Goal: Check status: Check status

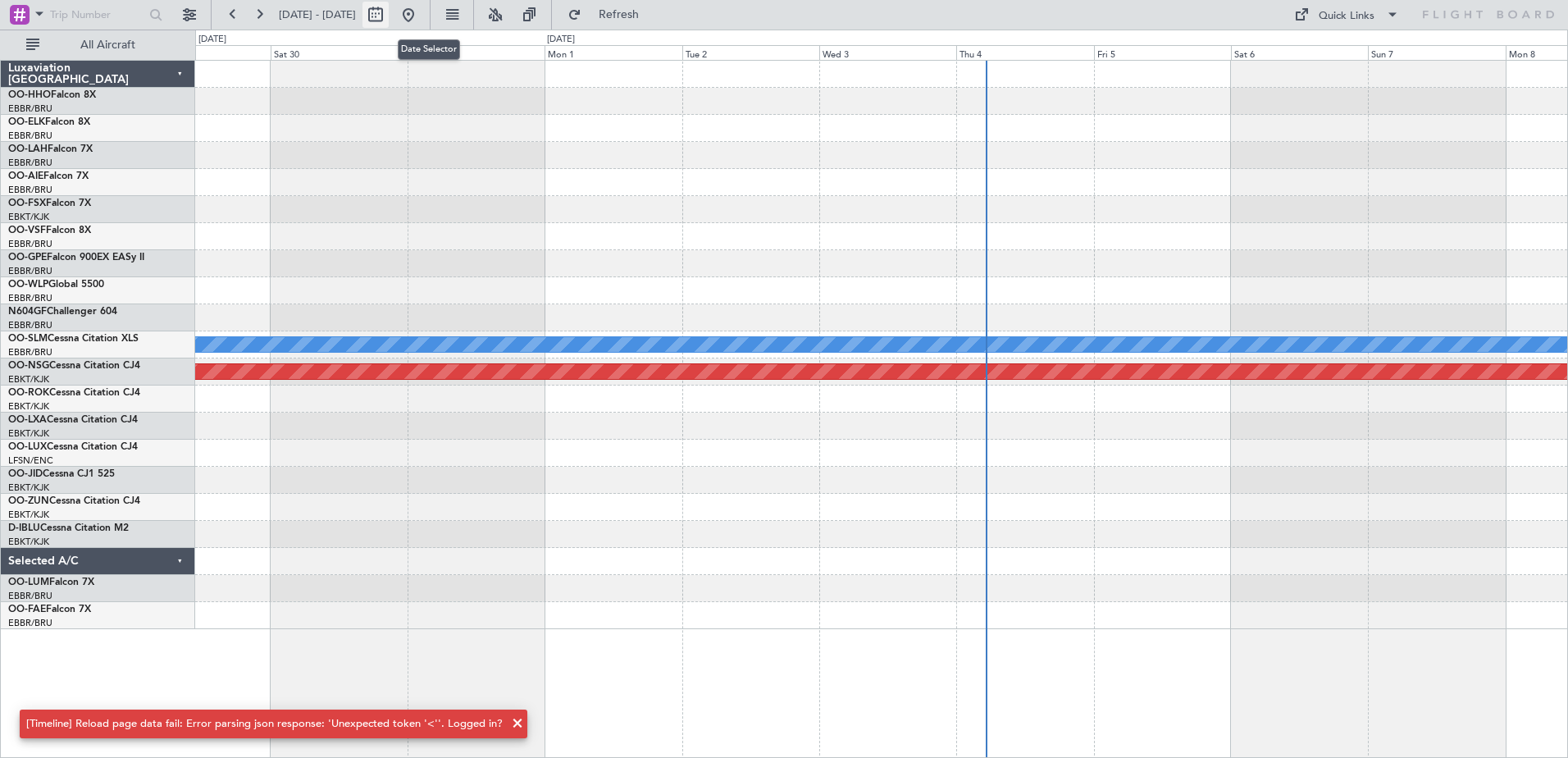
click at [389, 11] on button at bounding box center [375, 14] width 26 height 26
select select "8"
select select "2025"
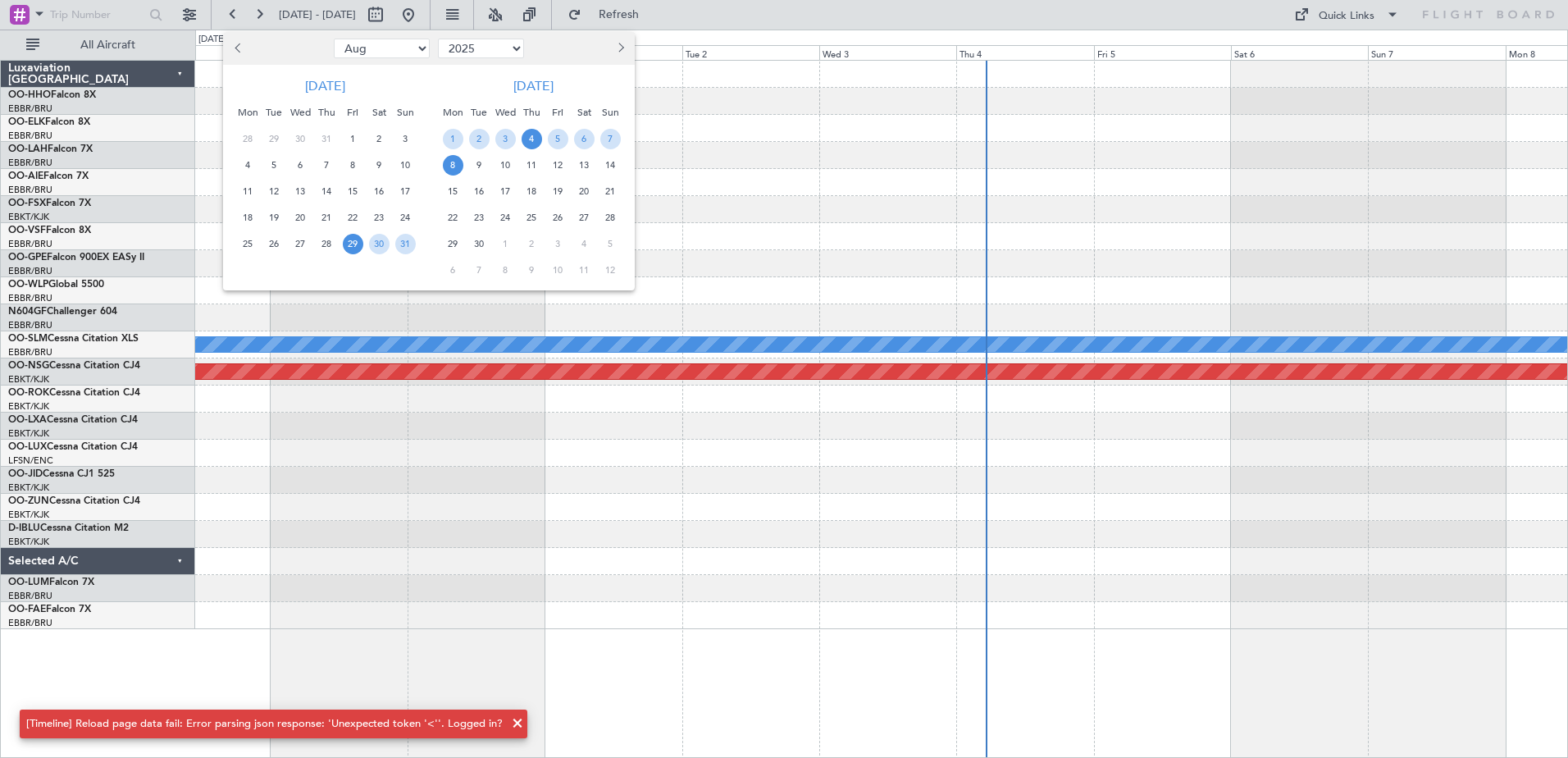
click at [535, 139] on span "4" at bounding box center [531, 138] width 21 height 21
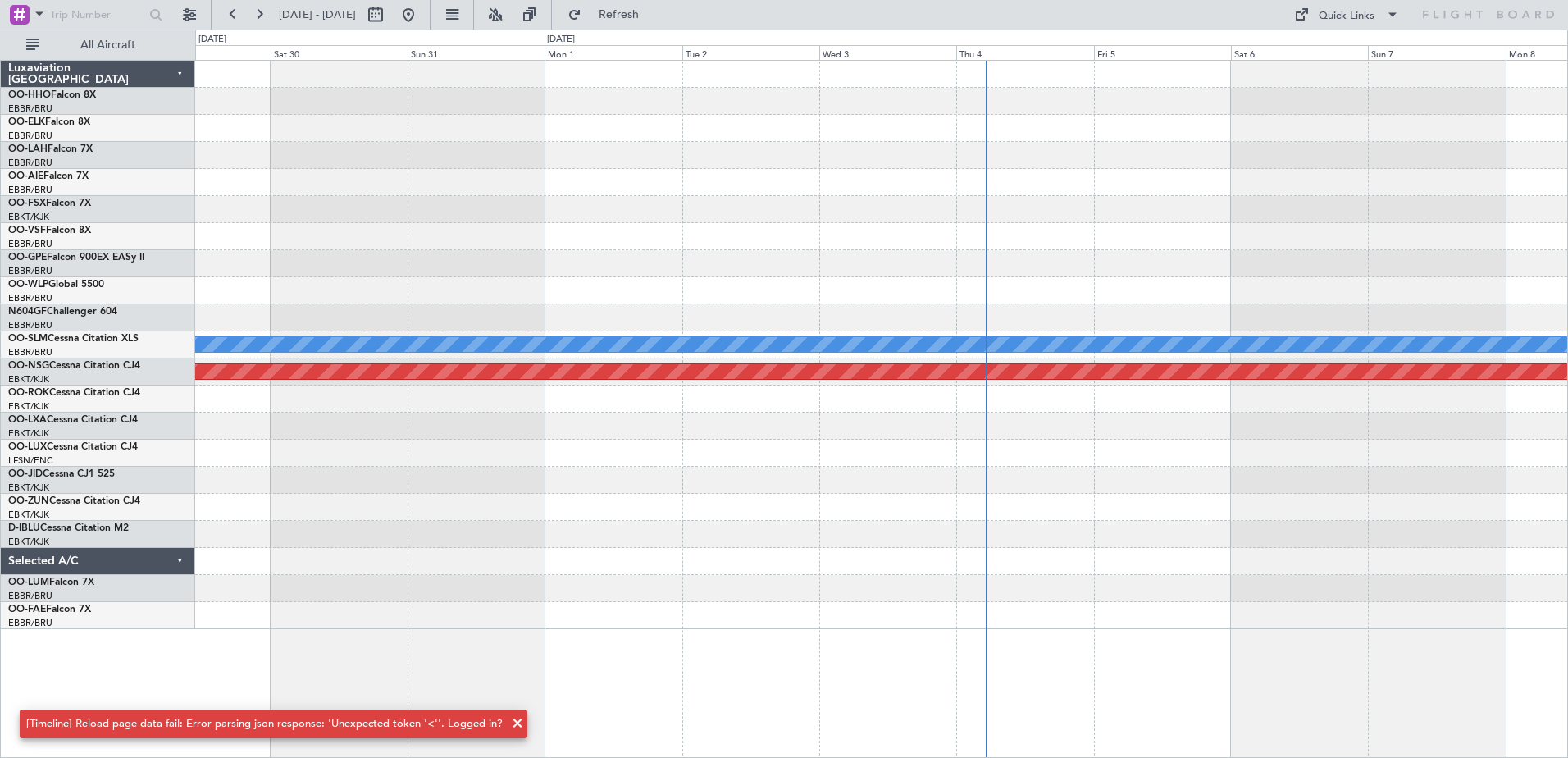
select select "9"
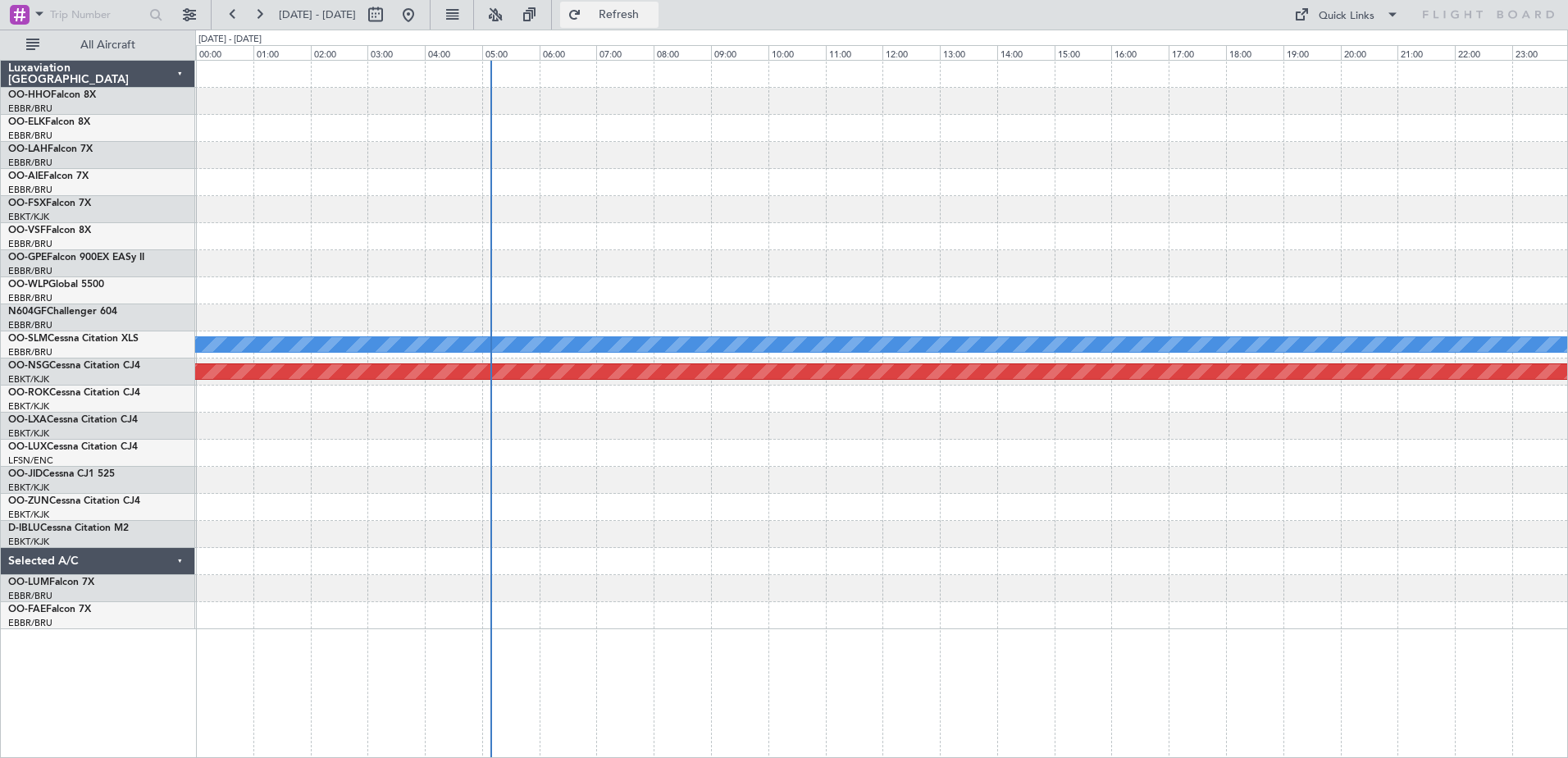
click at [622, 13] on button "Refresh" at bounding box center [609, 14] width 99 height 26
click at [624, 5] on button "Refresh" at bounding box center [609, 14] width 99 height 26
click at [631, 16] on button "Refresh" at bounding box center [609, 14] width 99 height 26
click at [627, 14] on button "Refresh" at bounding box center [609, 14] width 99 height 26
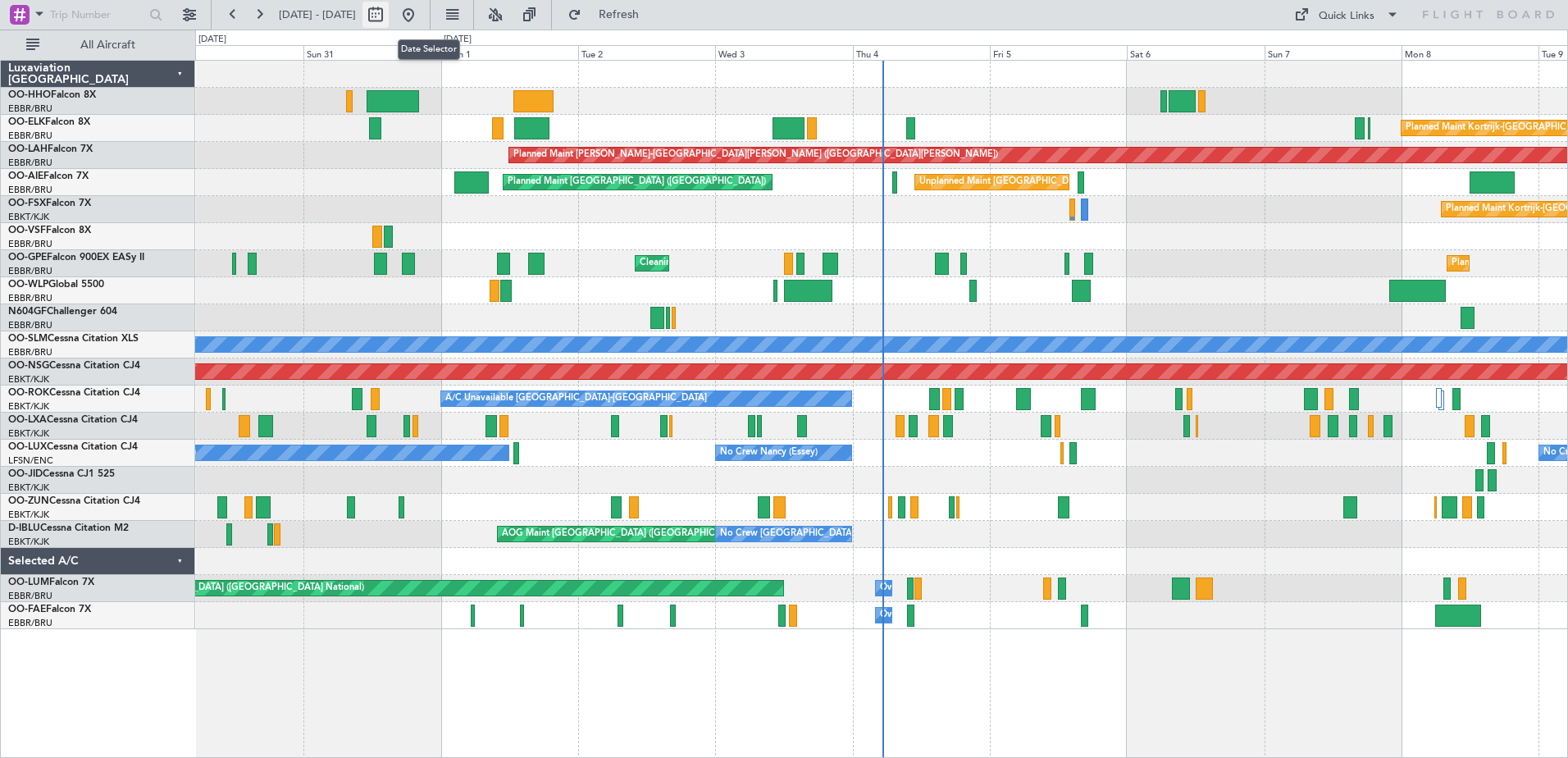
click at [389, 14] on button at bounding box center [375, 14] width 26 height 26
select select "8"
select select "2025"
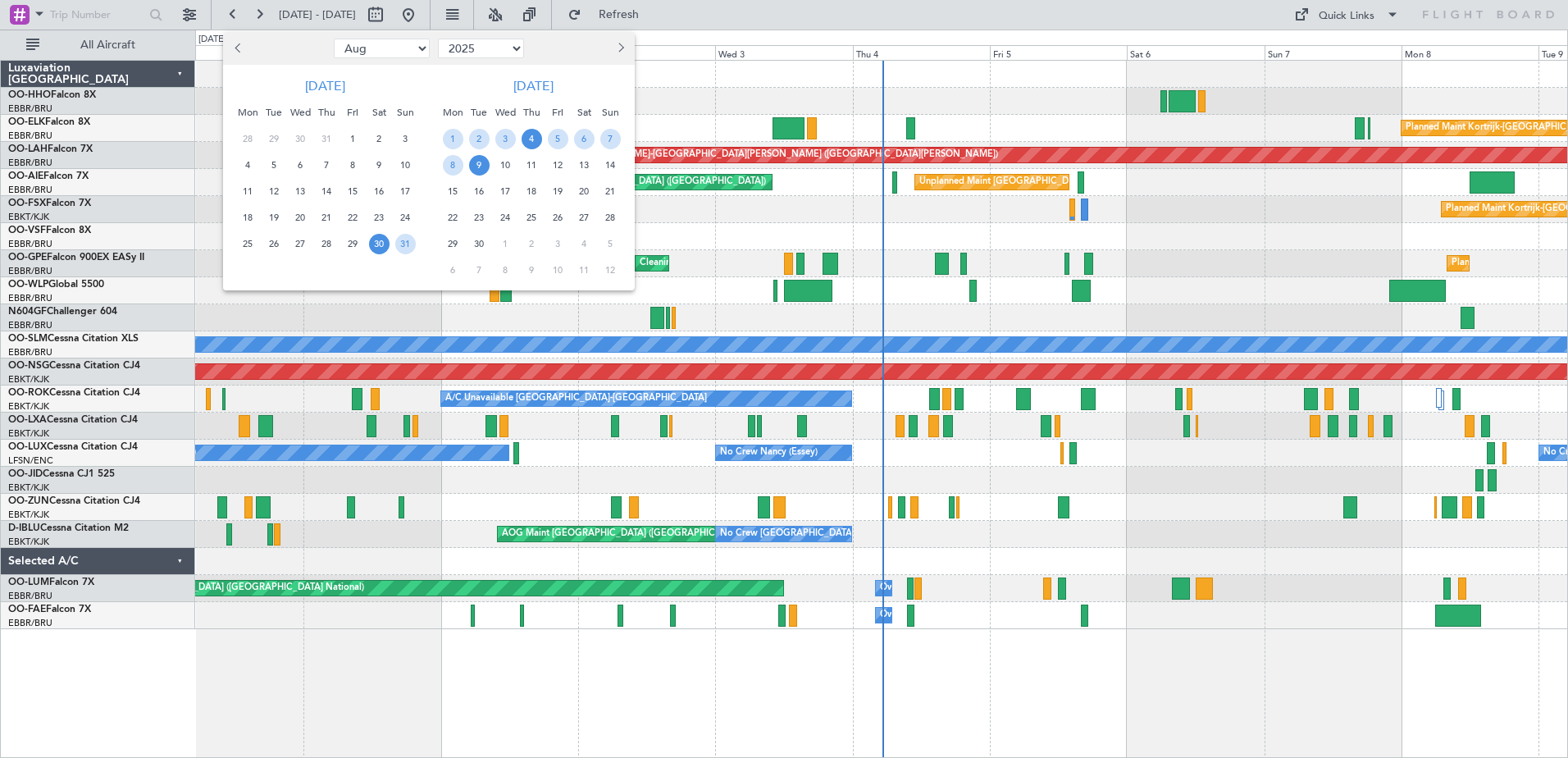
click at [527, 137] on span "4" at bounding box center [531, 138] width 21 height 21
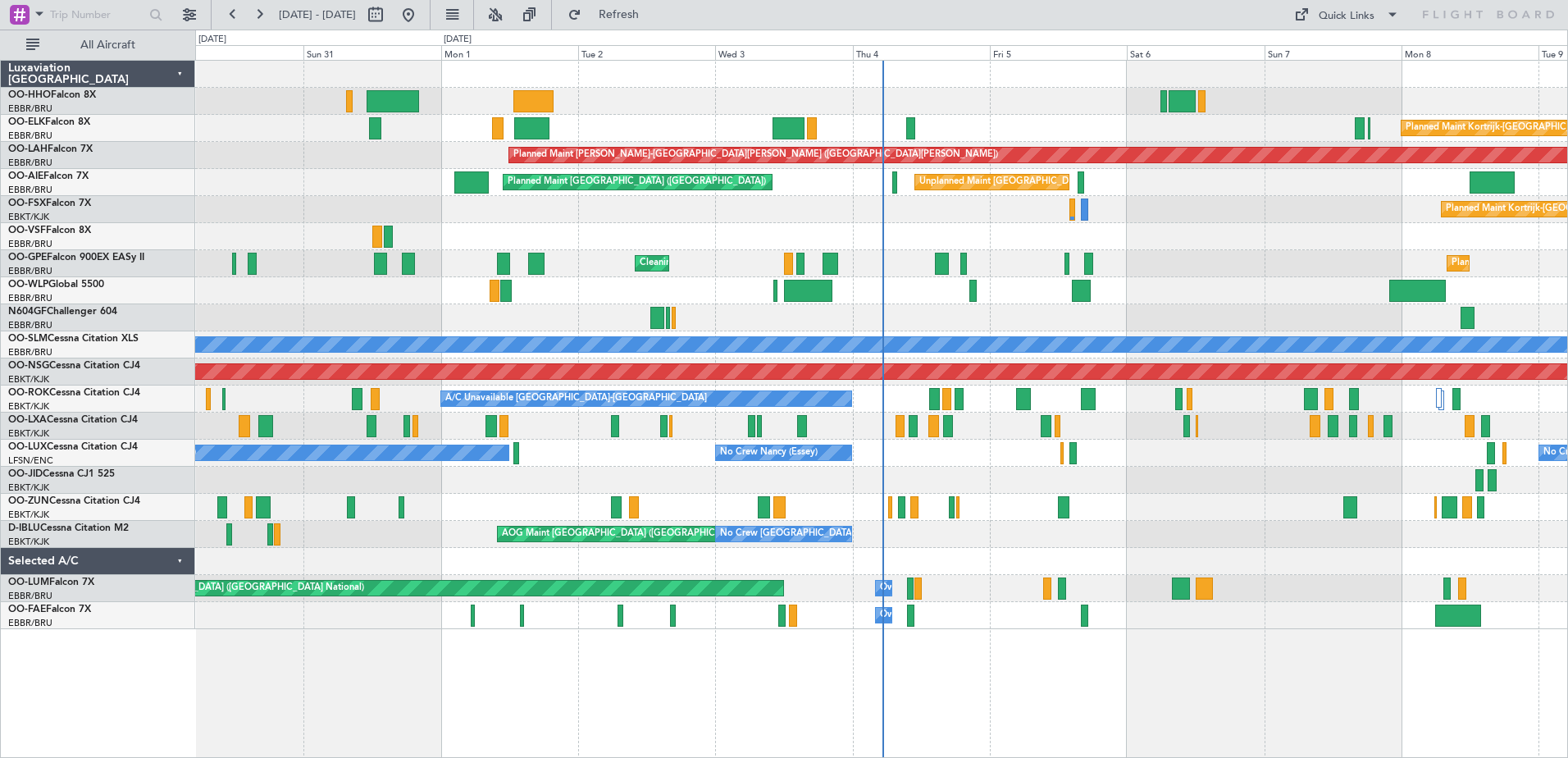
select select "9"
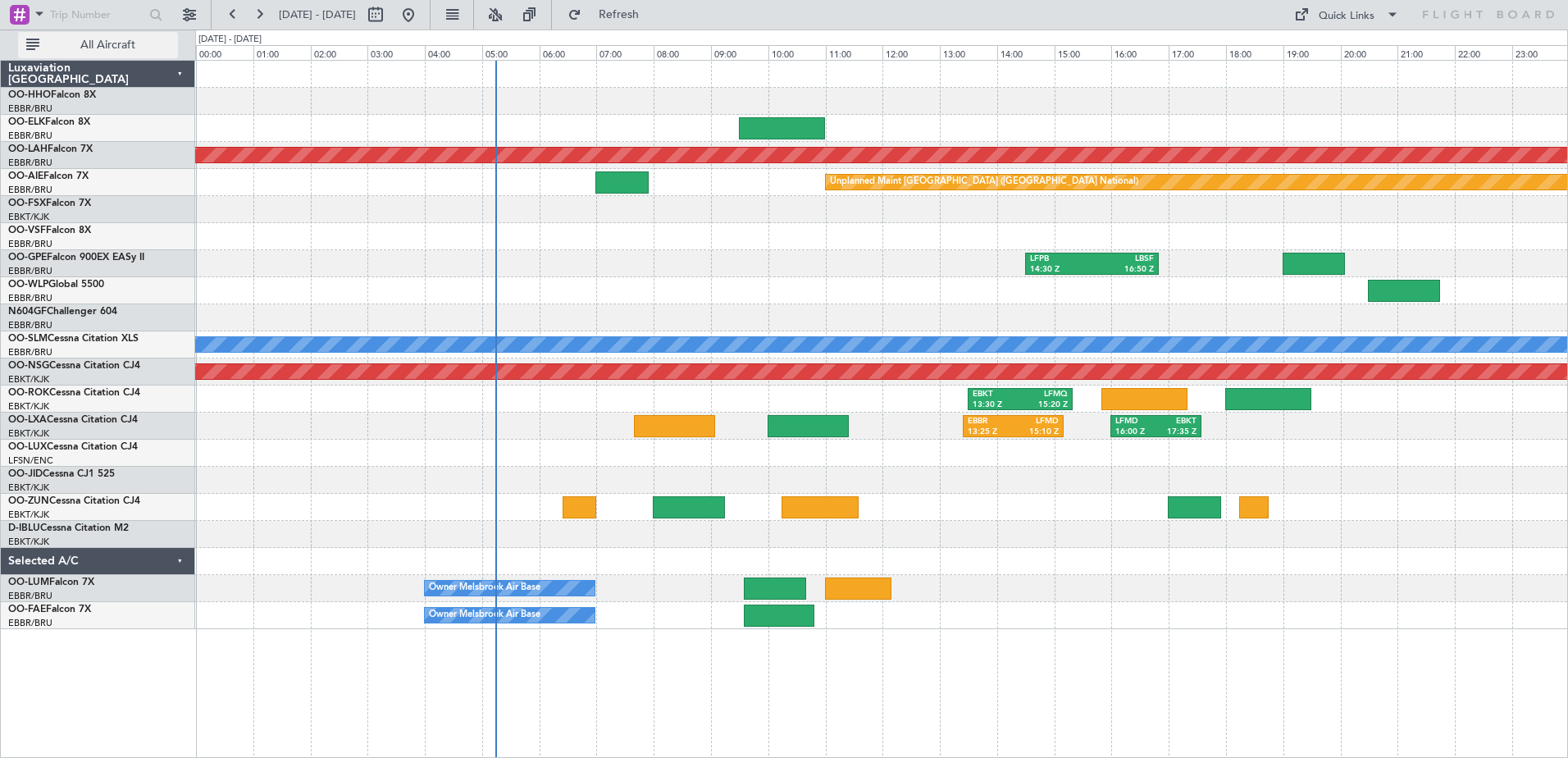
click at [106, 42] on span "All Aircraft" at bounding box center [108, 45] width 130 height 12
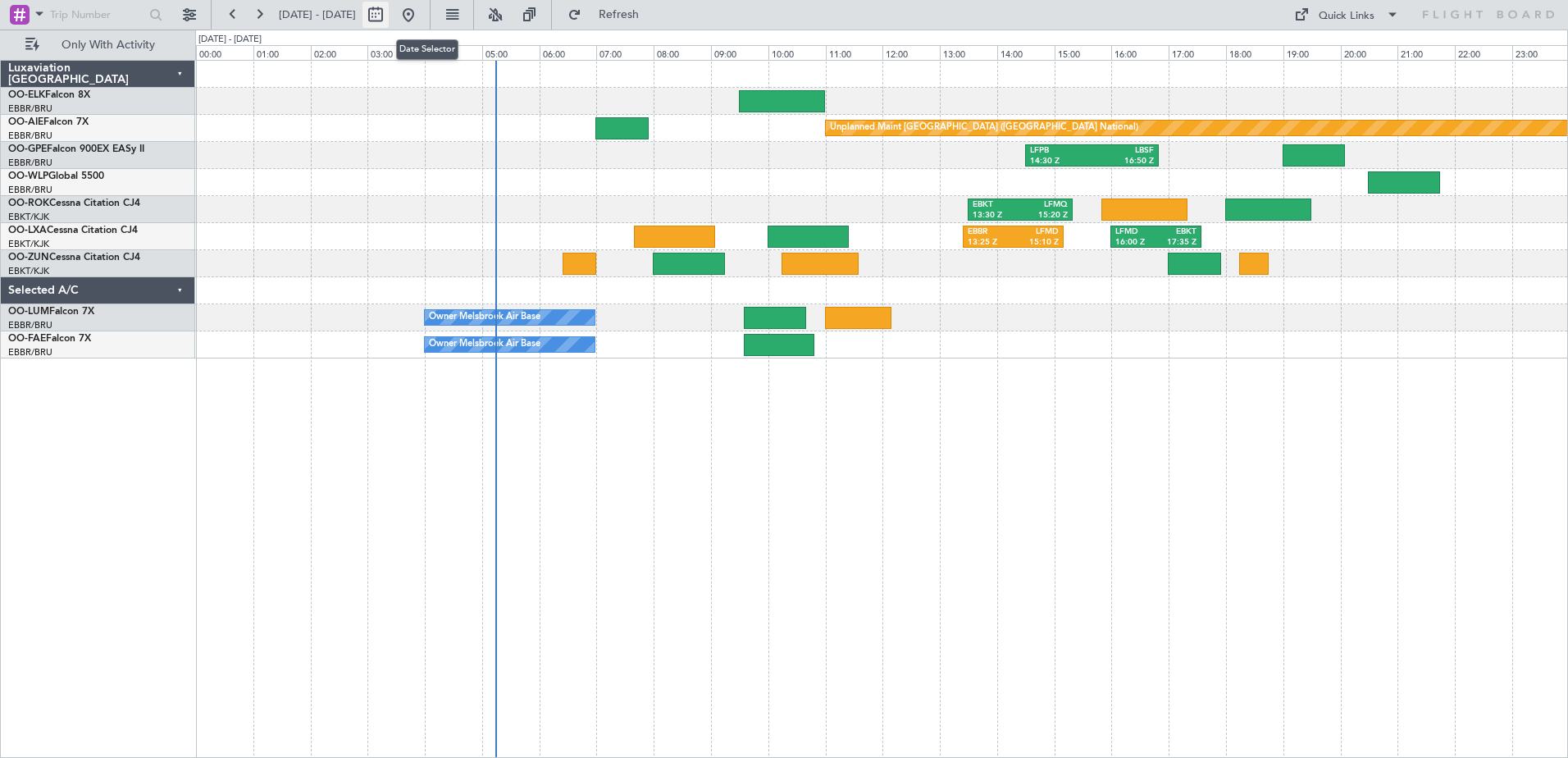
click at [389, 14] on button at bounding box center [375, 14] width 26 height 26
select select "9"
select select "2025"
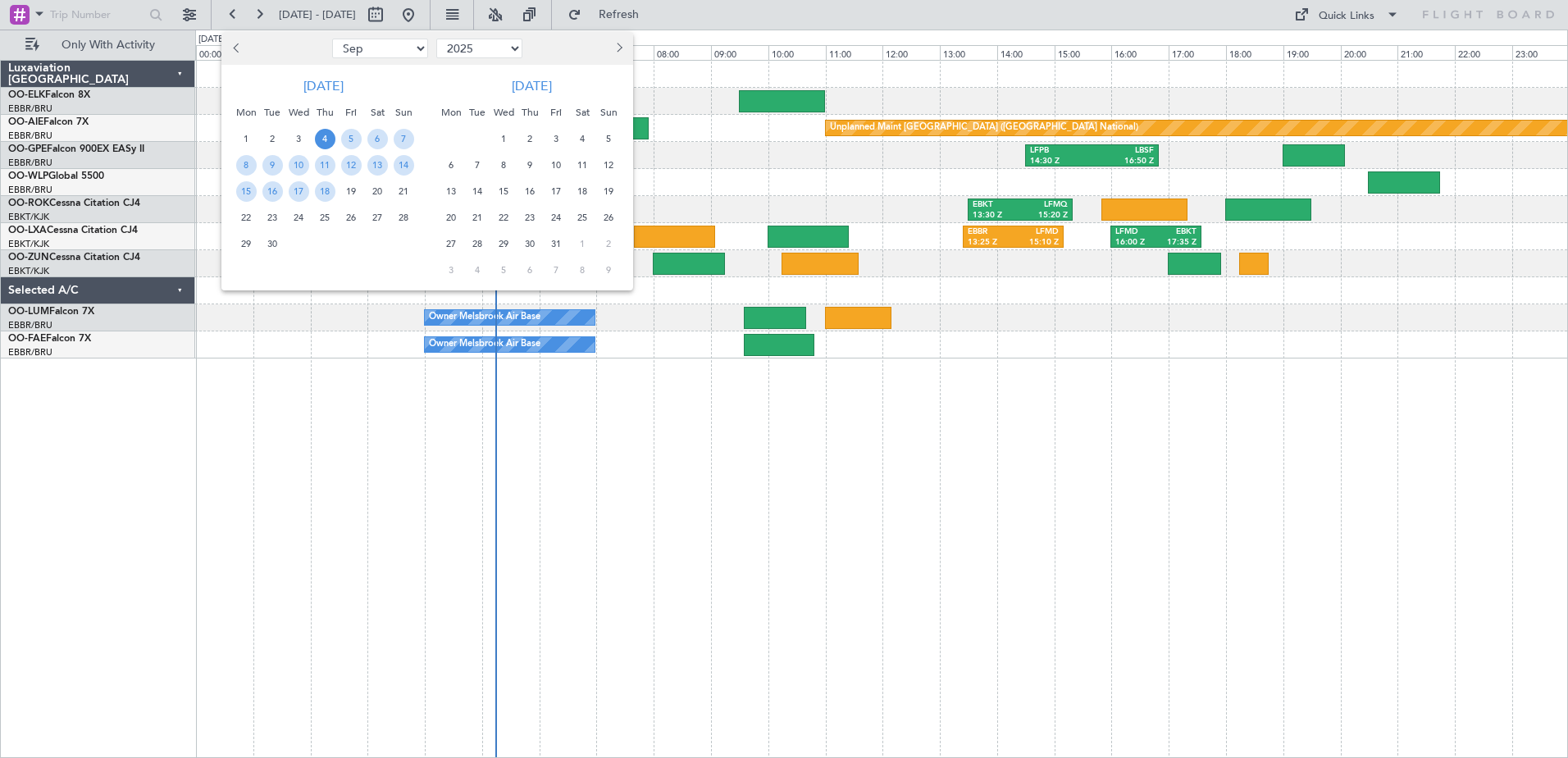
click at [315, 129] on div "4" at bounding box center [324, 138] width 26 height 26
